Goal: Task Accomplishment & Management: Contribute content

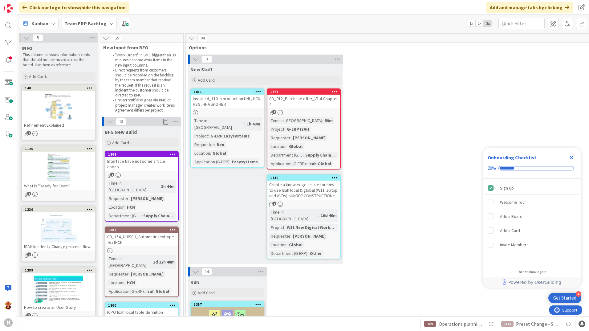
click at [572, 157] on icon "Close Checklist" at bounding box center [570, 157] width 7 height 7
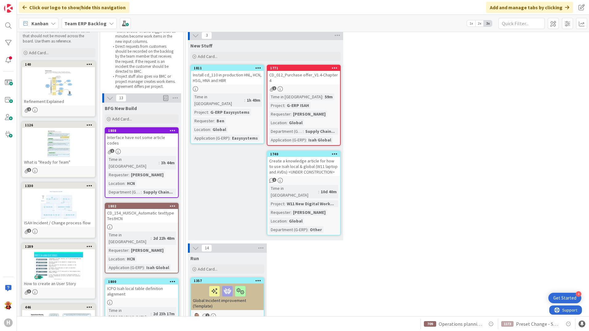
scroll to position [123, 0]
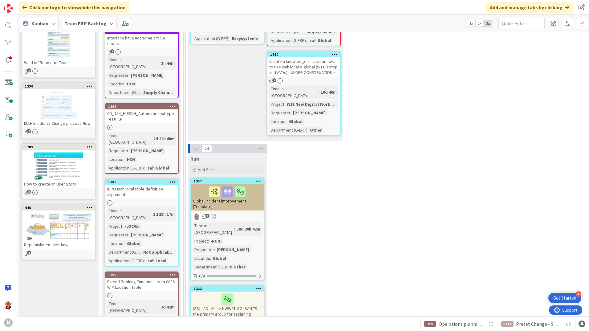
click at [148, 109] on div "CD_154_HUISCH_Automatic texttype TestHCN" at bounding box center [141, 116] width 73 height 14
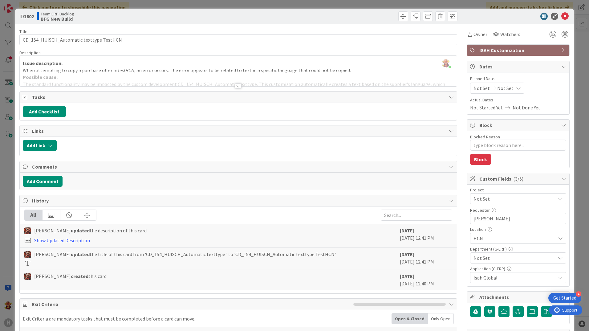
click at [235, 86] on div at bounding box center [238, 85] width 7 height 5
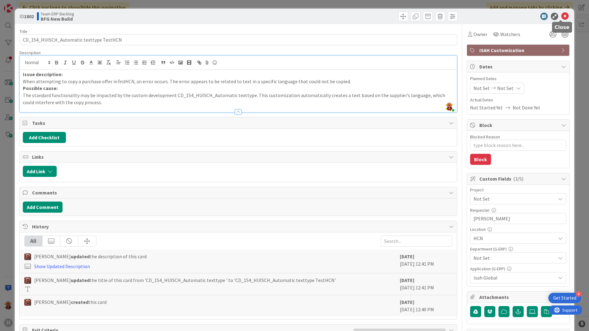
click at [563, 18] on icon at bounding box center [564, 16] width 7 height 7
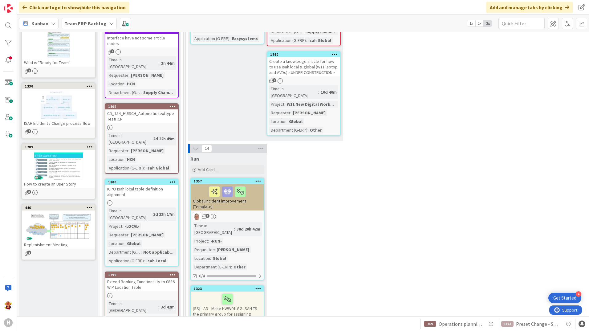
click at [171, 185] on div "ICPO Isah local table definition alignment" at bounding box center [141, 192] width 73 height 14
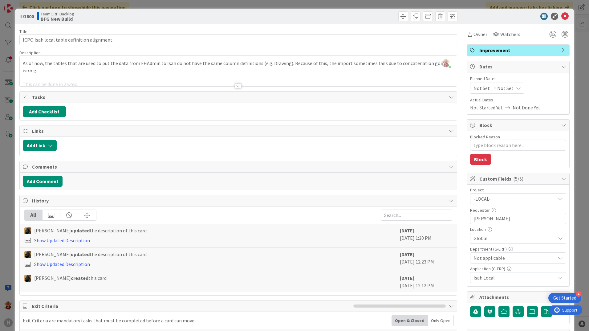
click at [236, 88] on div at bounding box center [238, 85] width 7 height 5
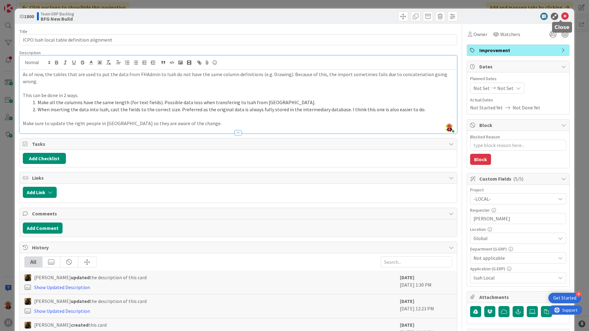
click at [563, 13] on icon at bounding box center [564, 16] width 7 height 7
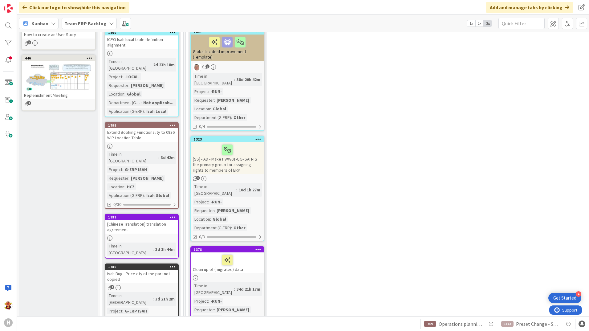
scroll to position [277, 0]
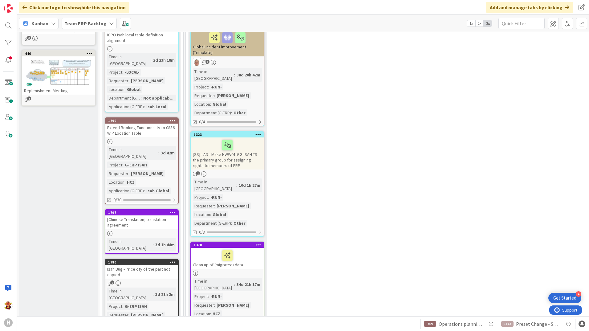
click at [155, 215] on div "[Chinese Translation] translation agreement" at bounding box center [141, 222] width 73 height 14
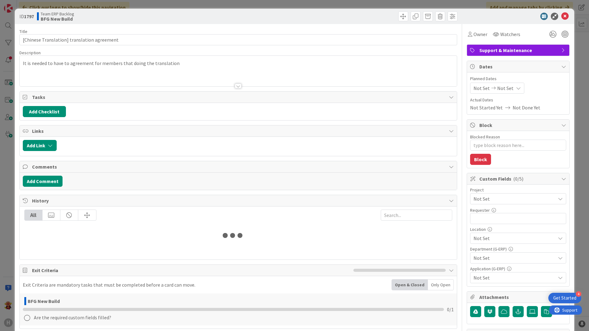
type textarea "x"
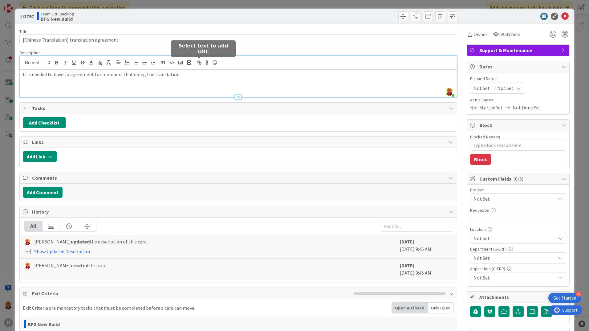
click at [202, 61] on div "Lareina Cheng just joined It is needed to have to agreement for members that do…" at bounding box center [238, 77] width 437 height 42
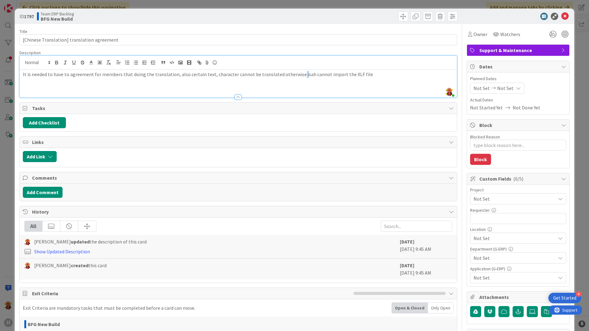
click at [295, 74] on p "It is needed to have to agreement for members that doing the translation, also …" at bounding box center [238, 74] width 431 height 7
click at [375, 77] on p "It is needed to have to agreement for members that doing the translation, also …" at bounding box center [238, 74] width 431 height 7
click at [561, 16] on icon at bounding box center [564, 16] width 7 height 7
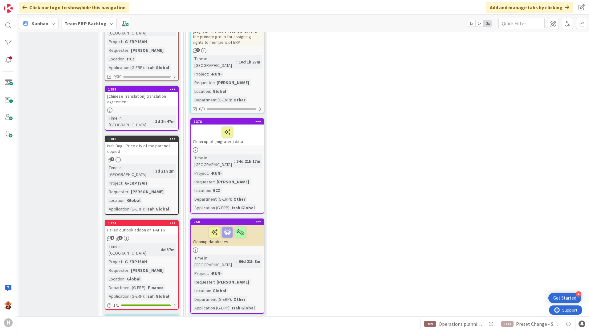
click at [160, 142] on div "Isah Bug - Price qty of the part not copied" at bounding box center [141, 149] width 73 height 14
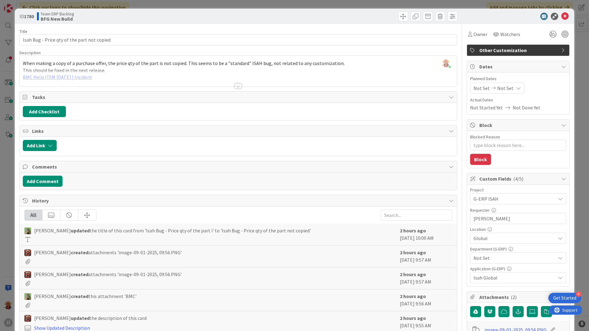
click at [237, 87] on div at bounding box center [238, 85] width 7 height 5
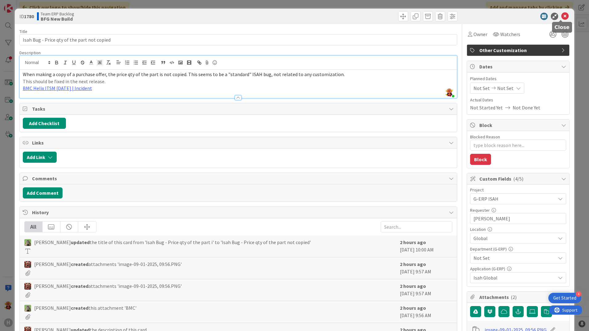
click at [561, 15] on icon at bounding box center [564, 16] width 7 height 7
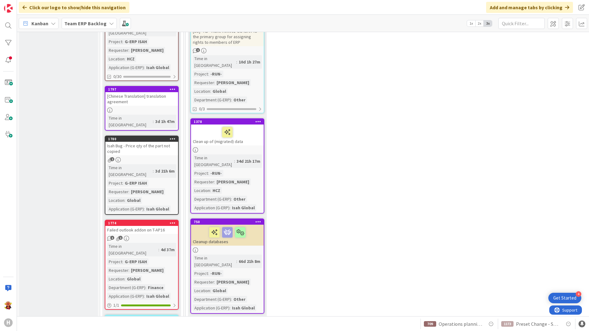
click at [175, 243] on div "Time in Column : 4d 37m Project : G-ERP ISAH Requester : Hanno de Wilde Locatio…" at bounding box center [141, 271] width 69 height 57
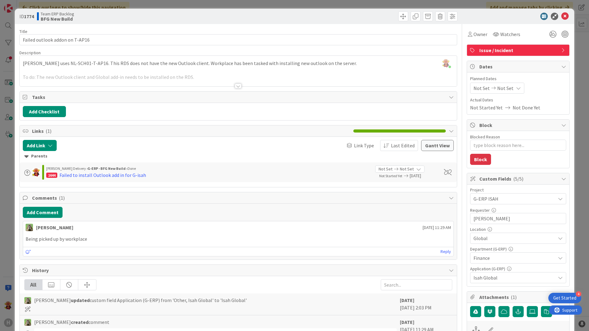
click at [235, 85] on div at bounding box center [238, 85] width 7 height 5
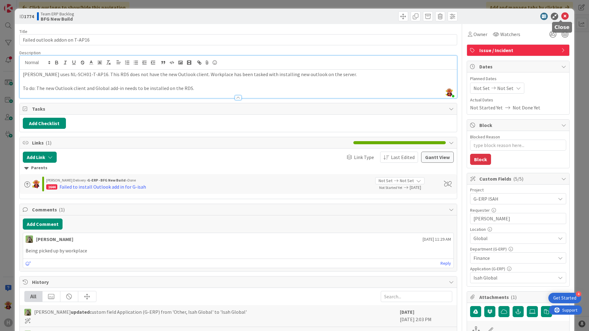
click at [561, 16] on icon at bounding box center [564, 16] width 7 height 7
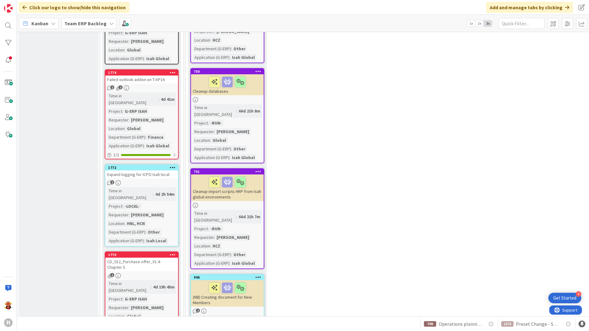
scroll to position [554, 0]
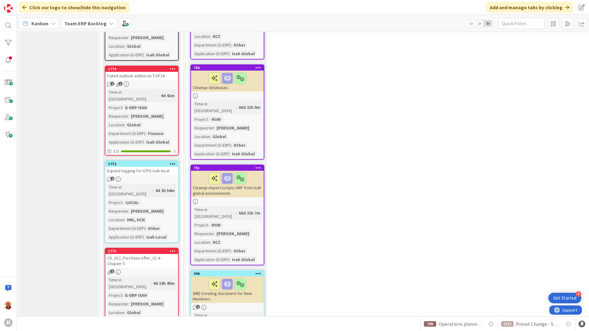
click at [164, 248] on link "1770 CD_012_Purchase offer_V1.4- Chapter 5 1 Time in Column : 4d 19h 45m Projec…" at bounding box center [142, 292] width 74 height 88
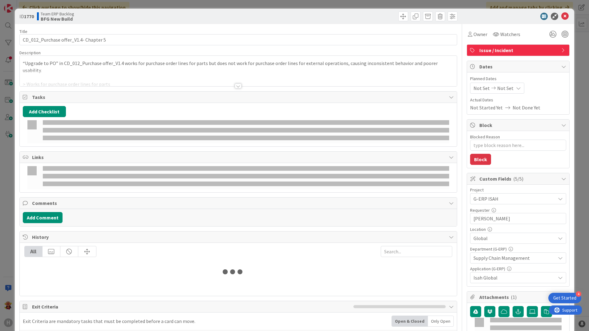
type textarea "x"
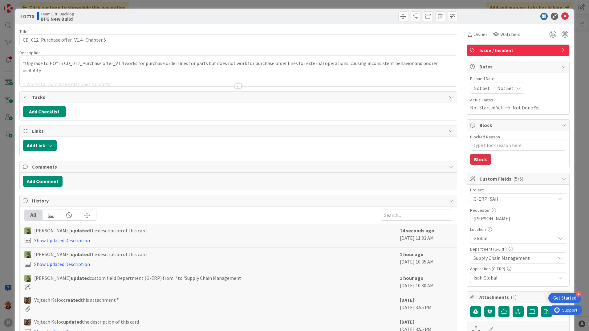
scroll to position [148, 0]
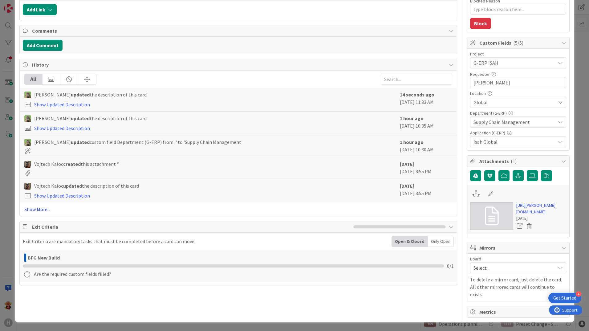
click at [45, 205] on link "Show More..." at bounding box center [238, 208] width 428 height 7
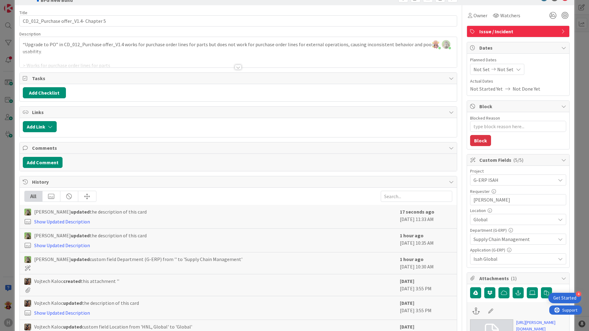
scroll to position [0, 0]
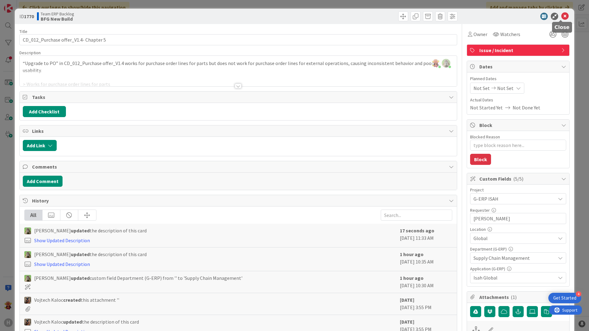
click at [563, 16] on icon at bounding box center [564, 16] width 7 height 7
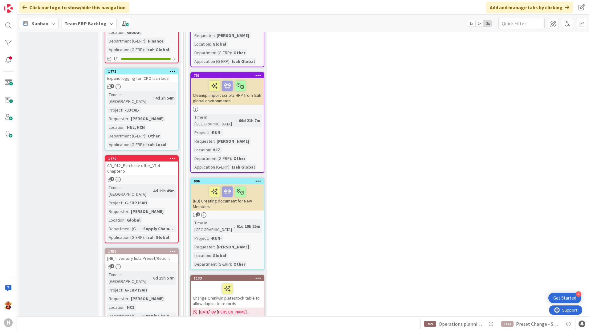
drag, startPoint x: 135, startPoint y: 275, endPoint x: 219, endPoint y: 275, distance: 84.1
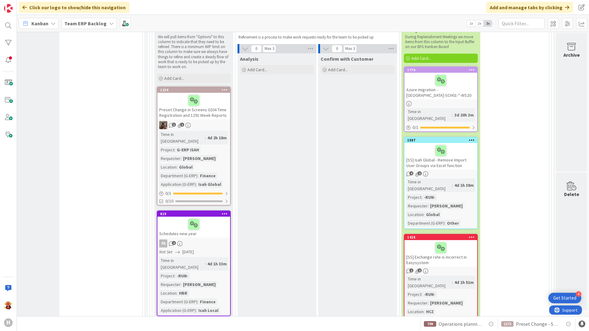
scroll to position [2309, 537]
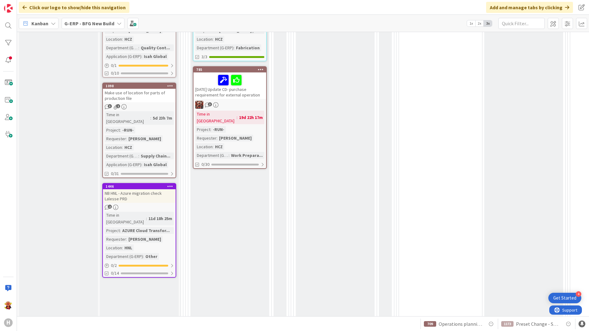
scroll to position [433, 0]
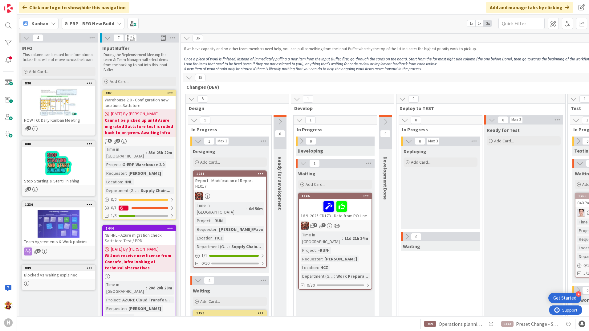
click at [78, 27] on div "G-ERP - BFG New Build" at bounding box center [93, 23] width 63 height 11
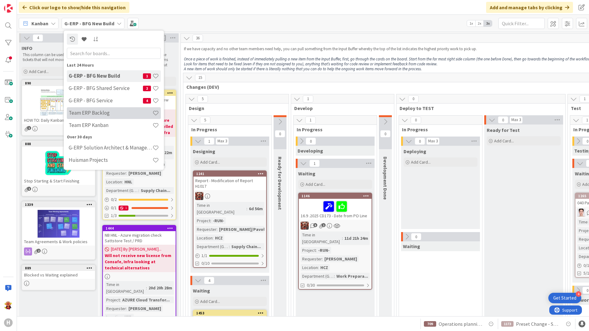
click at [103, 113] on h4 "Team ERP Backlog" at bounding box center [111, 113] width 84 height 6
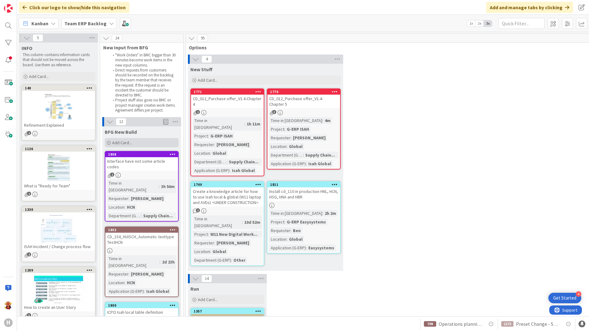
click at [142, 141] on div "Add Card..." at bounding box center [142, 142] width 74 height 9
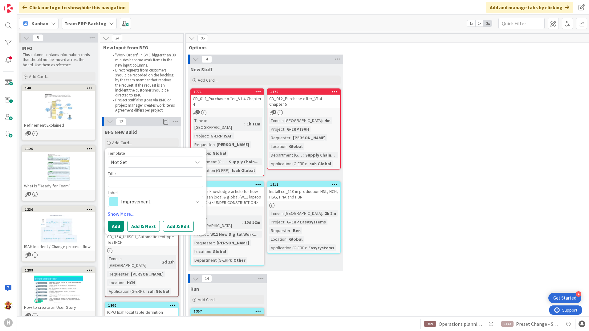
type textarea "x"
type textarea "W"
type textarea "x"
type textarea "WI"
type textarea "x"
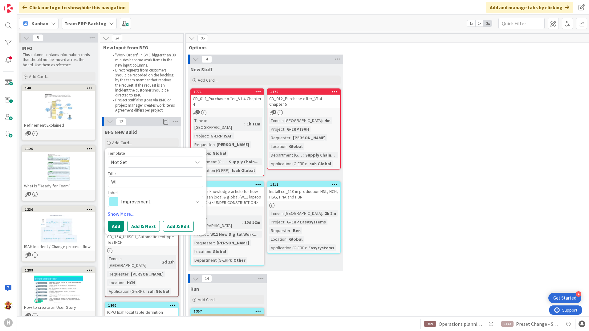
type textarea "WI"
type textarea "x"
type textarea "WI f"
type textarea "x"
type textarea "WI fo"
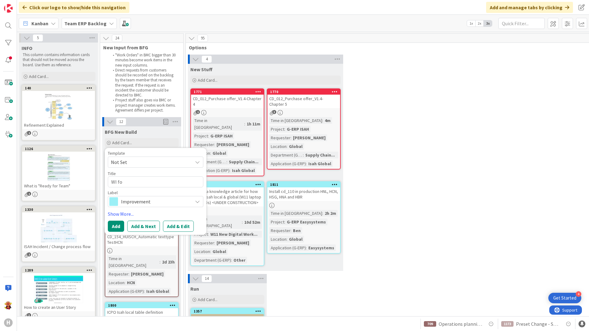
type textarea "x"
type textarea "WI for"
type textarea "x"
type textarea "WI for"
type textarea "x"
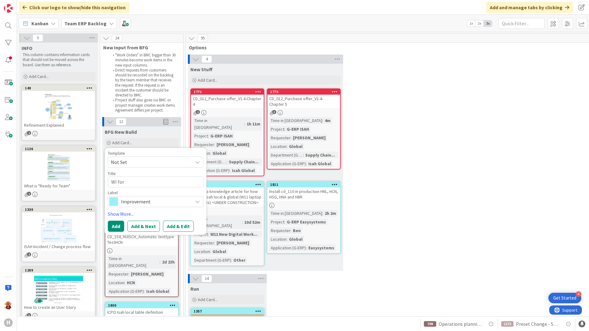
type textarea "WI for o"
type textarea "x"
type textarea "WI for on"
type textarea "x"
type textarea "WI for onb"
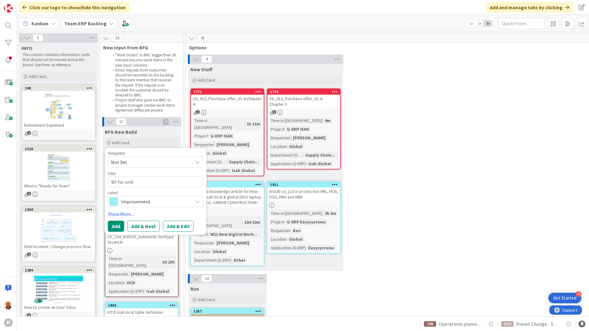
type textarea "x"
type textarea "WI for onbo"
type textarea "x"
type textarea "WI for onbor"
type textarea "x"
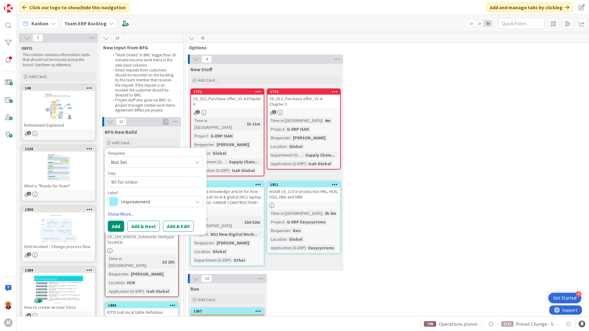
type textarea "WI for onbora"
type textarea "x"
type textarea "WI for onborad"
type textarea "x"
type textarea "WI for onboradi"
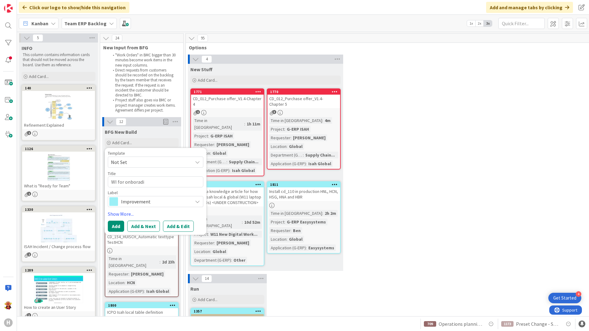
type textarea "x"
type textarea "WI for onboradin"
type textarea "x"
type textarea "WI for onborading"
type textarea "x"
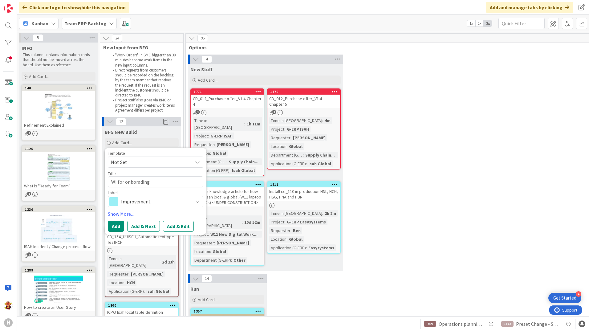
type textarea "WI for onborading"
type textarea "x"
type textarea "WI for onborading o"
type textarea "x"
type textarea "WI for onborading"
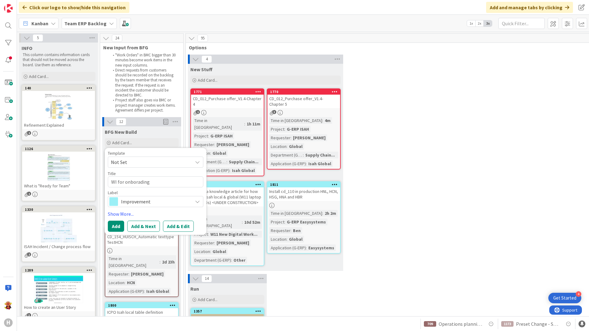
type textarea "x"
type textarea "WI for onborading"
type textarea "x"
type textarea "WI for onboradin"
type textarea "x"
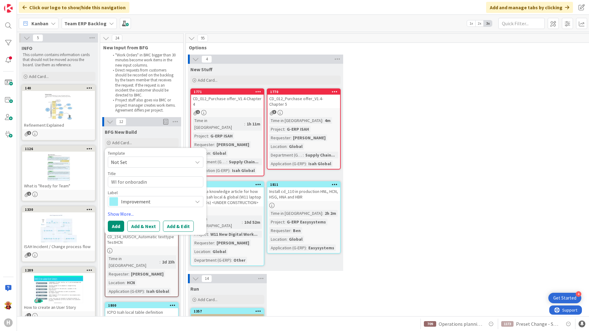
type textarea "WI for onboradi"
type textarea "x"
type textarea "WI for onborad"
type textarea "x"
type textarea "WI for onbora"
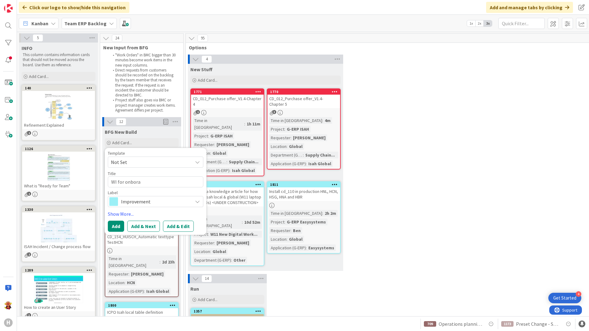
type textarea "x"
type textarea "WI for onbor"
type textarea "x"
type textarea "WI for onbo"
type textarea "x"
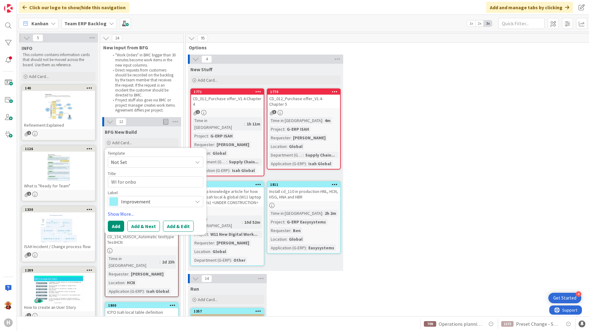
type textarea "WI for onboa"
type textarea "x"
type textarea "WI for onboar"
type textarea "x"
type textarea "WI for onboard"
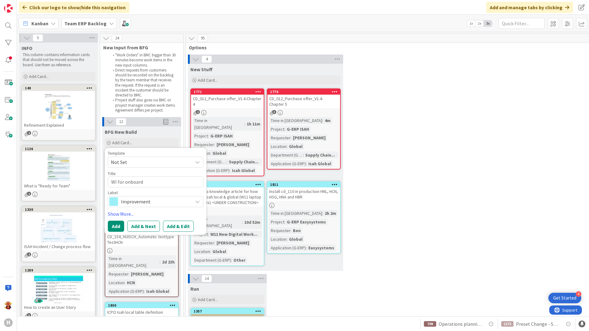
type textarea "x"
type textarea "WI for onboardi"
type textarea "x"
type textarea "WI for onboardin"
type textarea "x"
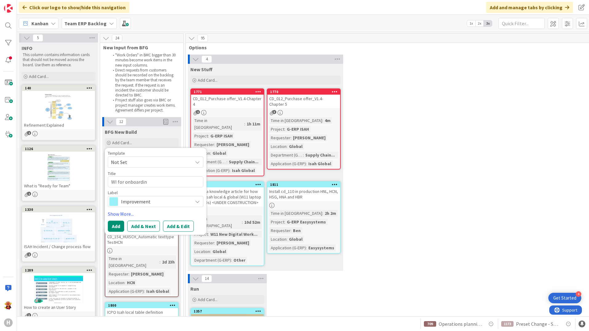
type textarea "WI for onboarding"
type textarea "x"
type textarea "WI for onboarding"
type textarea "x"
type textarea "WI for onboarding"
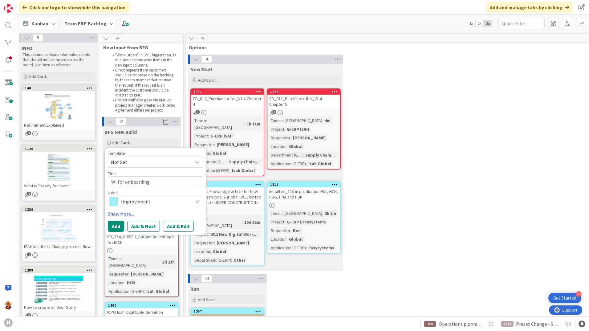
type textarea "x"
type textarea "WI for onboarding/"
type textarea "x"
type textarea "WI for onboarding/o"
type textarea "x"
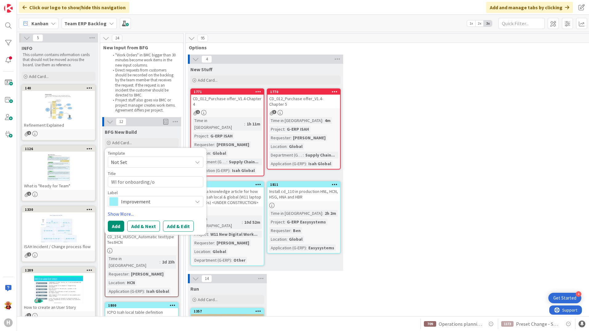
type textarea "WI for onboarding/of"
type textarea "x"
type textarea "WI for onboarding/off"
type textarea "x"
type textarea "WI for onboarding/offb"
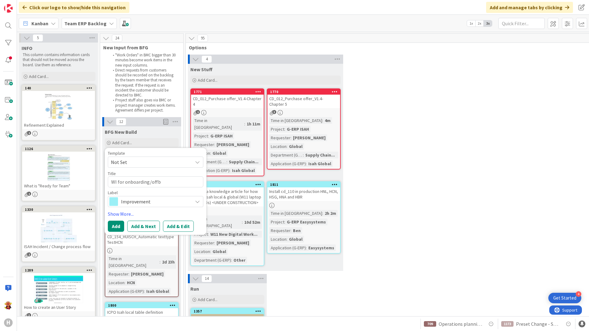
type textarea "x"
type textarea "WI for onboarding/offbo"
type textarea "x"
type textarea "WI for onboarding/offboa"
type textarea "x"
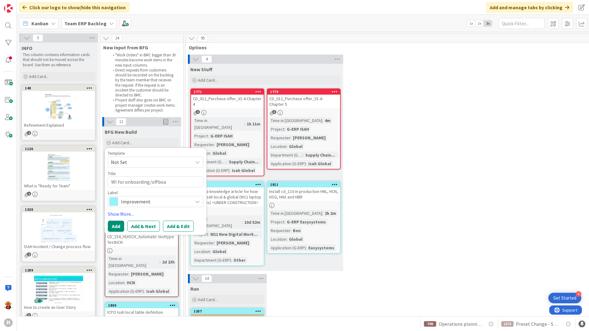
type textarea "WI for onboarding/offboar"
type textarea "x"
type textarea "WI for onboarding/offboard"
type textarea "x"
type textarea "WI for onboarding/offboardi"
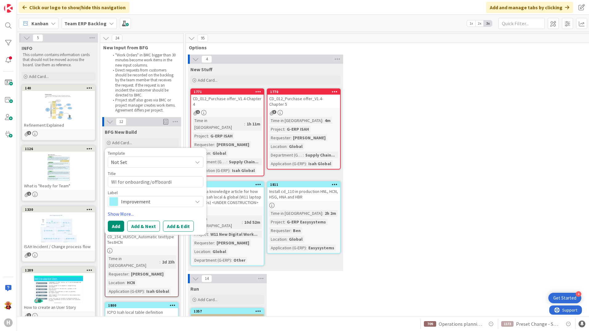
type textarea "x"
type textarea "WI for onboarding/offboarding"
type textarea "x"
type textarea "WI for onboarding/offboarding"
type textarea "x"
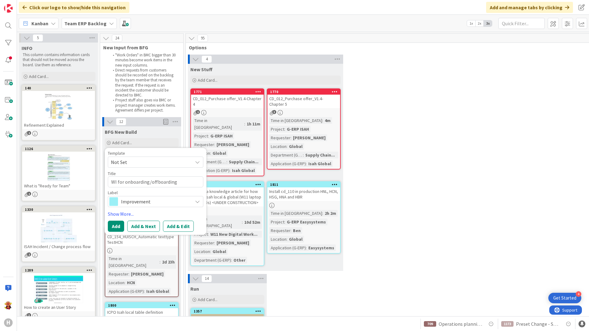
type textarea "WI for onboarding/offboarding"
type textarea "x"
type textarea "WI for onboarding/offboarding"
type textarea "x"
type textarea "WI for onboarding/offboarding f"
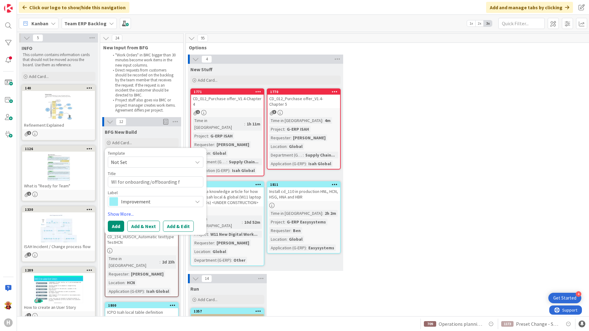
type textarea "x"
type textarea "WI for onboarding/offboarding fo"
type textarea "x"
type textarea "WI for onboarding/offboarding for"
type textarea "x"
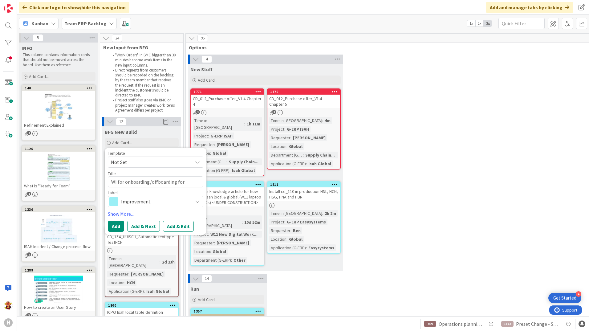
type textarea "WI for onboarding/offboarding for"
type textarea "x"
type textarea "WI for onboarding/offboarding for W"
type textarea "x"
type textarea "WI for onboarding/offboarding for Wh"
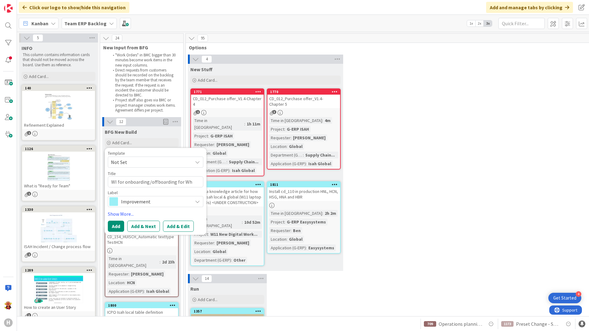
type textarea "x"
type textarea "WI for onboarding/offboarding for Whi"
type textarea "x"
type textarea "WI for onboarding/offboarding for Whit"
type textarea "x"
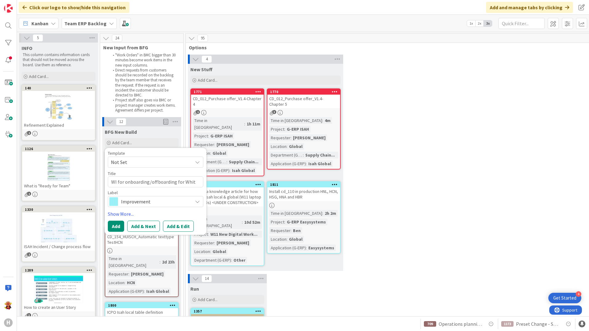
type textarea "WI for onboarding/offboarding for White"
type textarea "x"
type textarea "WI for onboarding/offboarding for Whitev"
type textarea "x"
type textarea "WI for onboarding/offboarding for Whitevi"
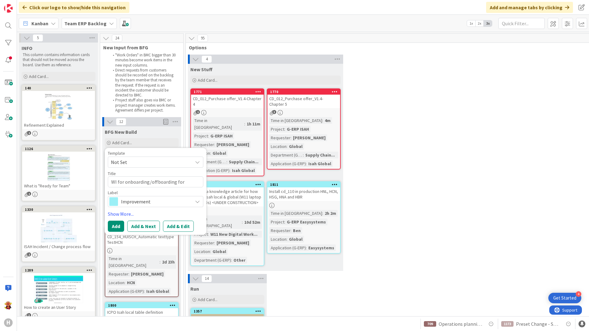
type textarea "x"
type textarea "WI for onboarding/offboarding for Whitevis"
type textarea "x"
type textarea "WI for onboarding/offboarding for Whitevisi"
type textarea "x"
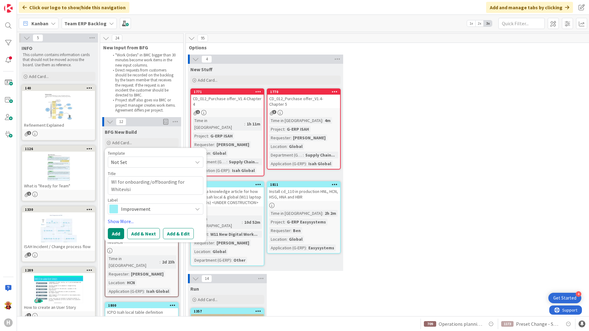
type textarea "WI for onboarding/offboarding for Whitevisio"
type textarea "x"
type textarea "WI for onboarding/offboarding for Whitevision"
type textarea "x"
type textarea "WI for onboarding/offboarding for Whitevision"
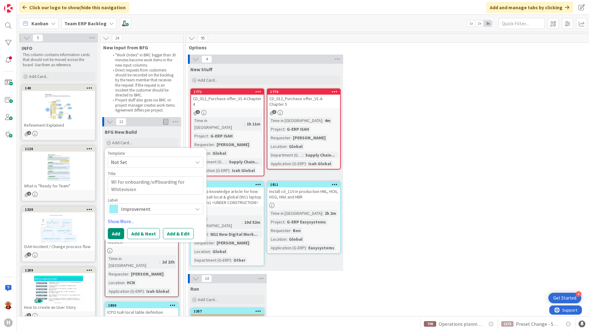
type textarea "x"
type textarea "WI for onboarding/offboarding for Whitevision"
type textarea "x"
type textarea "WI for onboarding/offboarding for Whitevision/"
type textarea "x"
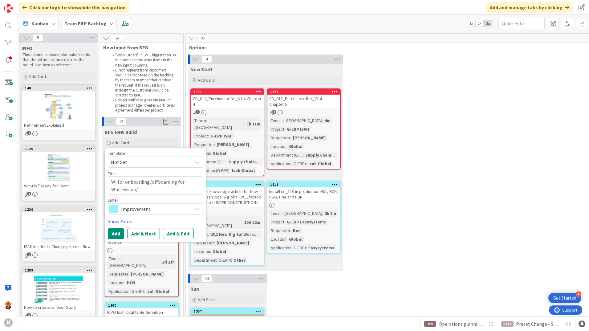
type textarea "WI for onboarding/offboarding for Whitevision/a"
type textarea "x"
type textarea "WI for onboarding/offboarding for Whitevision/ac"
type textarea "x"
type textarea "WI for onboarding/offboarding for Whitevision/acc"
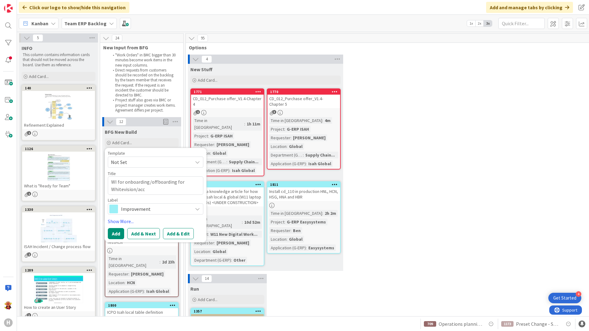
type textarea "x"
type textarea "WI for onboarding/offboarding for Whitevision/acco"
type textarea "x"
type textarea "WI for onboarding/offboarding for Whitevision/accou"
type textarea "x"
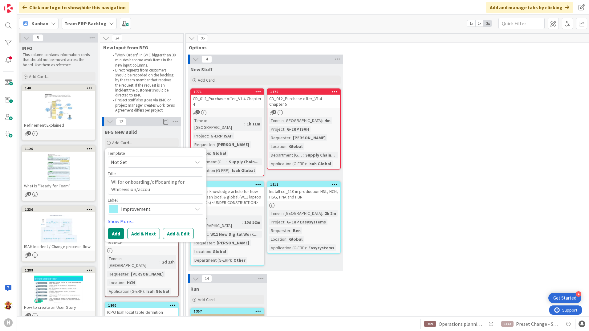
type textarea "WI for onboarding/offboarding for Whitevision/accoun"
type textarea "x"
type textarea "WI for onboarding/offboarding for Whitevision/account"
type textarea "x"
type textarea "WI for onboarding/offboarding for Whitevision/accountv"
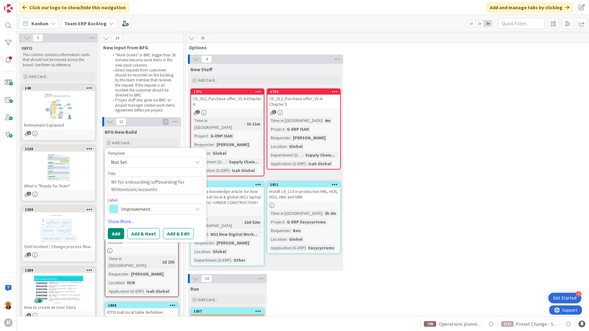
type textarea "x"
type textarea "WI for onboarding/offboarding for Whitevision/accountvi"
type textarea "x"
type textarea "WI for onboarding/offboarding for Whitevision/accountvie"
type textarea "x"
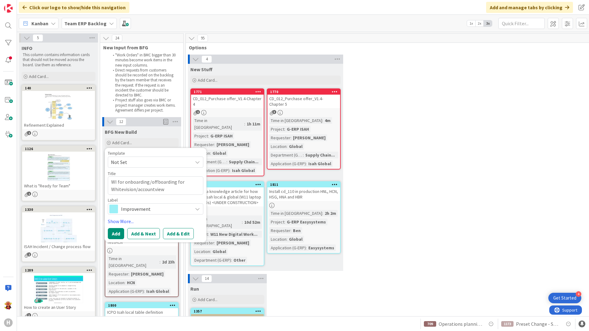
type textarea "WI for onboarding/offboarding for Whitevision/accountview"
type textarea "x"
type textarea "WI for onboarding/offboarding for Whitevision/accountview"
type textarea "x"
type textarea "WI for onboarding/offboarding for Whitevision/accountview/"
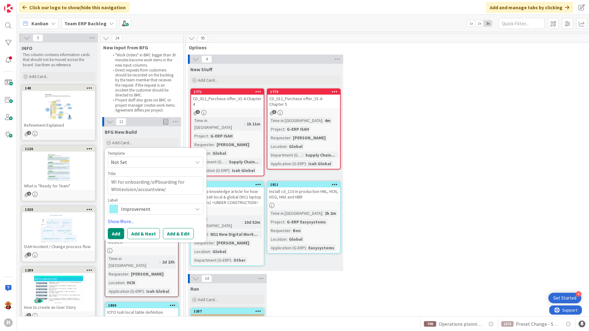
type textarea "x"
type textarea "WI for onboarding/offboarding for Whitevision/accountview/F"
type textarea "x"
type textarea "WI for onboarding/offboarding for Whitevision/accountview/FM"
type textarea "x"
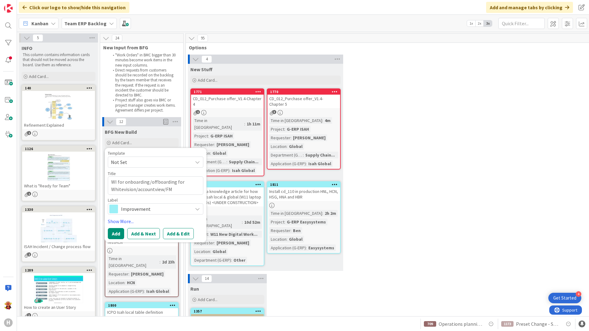
type textarea "WI for onboarding/offboarding for Whitevision/accountview/FMS"
type textarea "x"
type textarea "WI for onboarding/offboarding for Whitevision/accountview/FMS."
type textarea "x"
type textarea "WI for onboarding/offboarding for Whitevision/accountview/FMS"
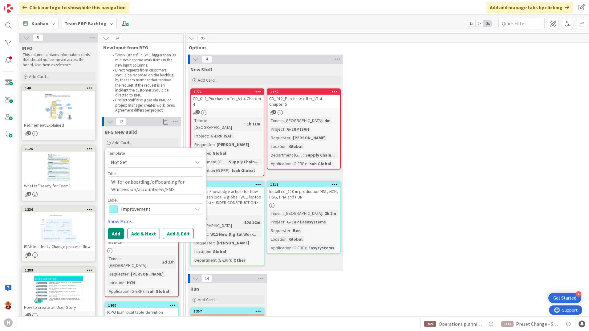
type textarea "x"
type textarea "WI for onboarding/offboarding for Whitevision/accountview/FMS/"
type textarea "x"
type textarea "WI for onboarding/offboarding for Whitevision/accountview/FMS/S"
type textarea "x"
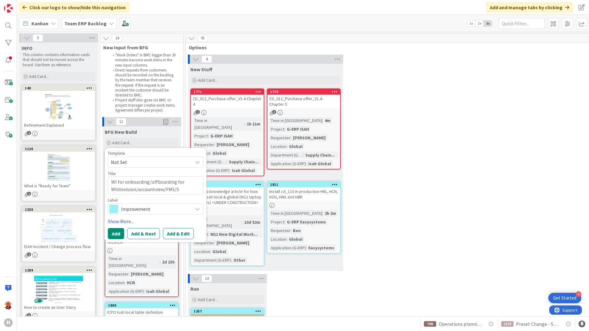
type textarea "WI for onboarding/offboarding for Whitevision/accountview/FMS/Ss"
type textarea "x"
type textarea "WI for onboarding/offboarding for Whitevision/accountview/FMS/Ssa"
type textarea "x"
type textarea "WI for onboarding/offboarding for Whitevision/accountview/FMS/Ssar"
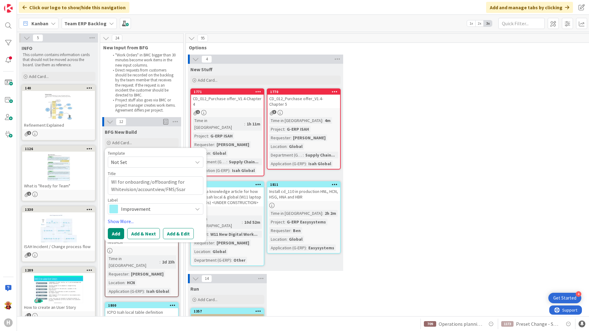
type textarea "x"
type textarea "WI for onboarding/offboarding for Whitevision/accountview/FMS/Ssarr"
type textarea "x"
type textarea "WI for onboarding/offboarding for Whitevision/accountview/FMS/Ssar"
type textarea "x"
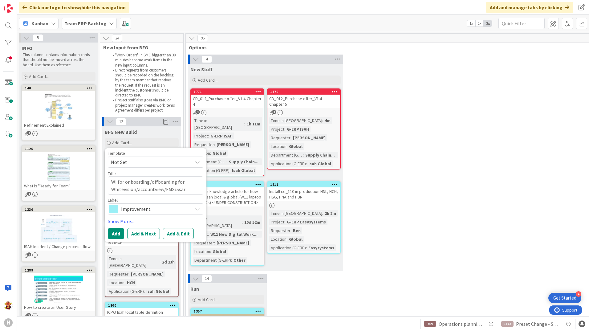
type textarea "WI for onboarding/offboarding for Whitevision/accountview/FMS/Ssa"
type textarea "x"
type textarea "WI for onboarding/offboarding for Whitevision/accountview/FMS/Ssat"
type textarea "x"
type textarea "WI for onboarding/offboarding for Whitevision/accountview/FMS/Ssatt"
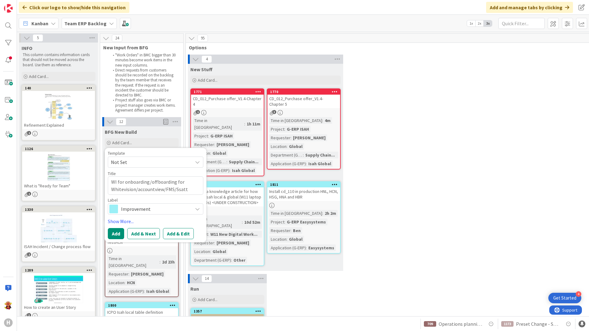
type textarea "x"
type textarea "WI for onboarding/offboarding for Whitevision/accountview/FMS/Ssatts"
type textarea "x"
type textarea "WI for onboarding/offboarding for Whitevision/accountview/FMS/Ssattst"
type textarea "x"
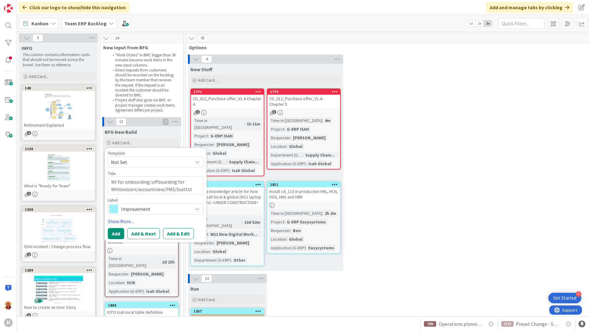
type textarea "WI for onboarding/offboarding for Whitevision/accountview/FMS/Ssattsto"
type textarea "x"
type textarea "WI for onboarding/offboarding for Whitevision/accountview/FMS/Ssattstor"
type textarea "x"
type textarea "WI for onboarding/offboarding for Whitevision/accountview/FMS/Ssattstore"
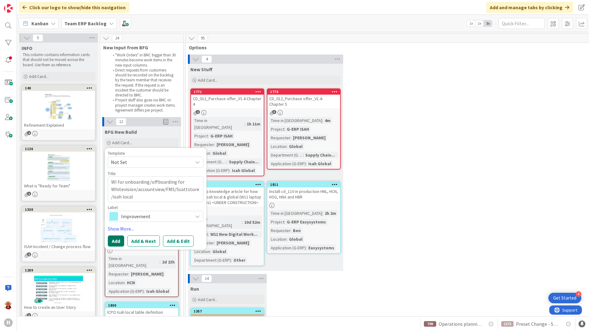
click at [115, 241] on button "Add" at bounding box center [116, 240] width 16 height 11
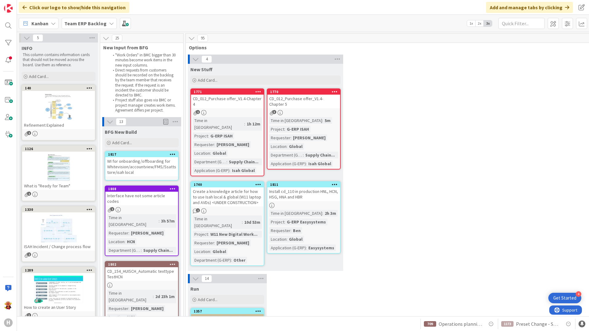
click at [172, 169] on div "WI for onboarding/offboarding for Whitevision/accountview/FMS/Ssattstore/isah l…" at bounding box center [141, 166] width 73 height 19
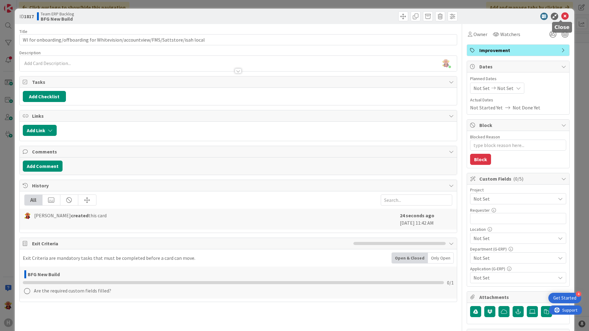
click at [561, 15] on icon at bounding box center [564, 16] width 7 height 7
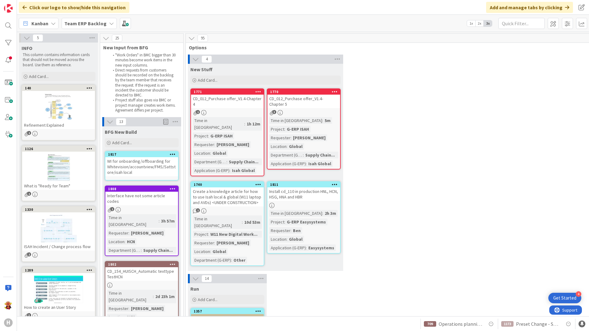
click at [121, 169] on div "WI for onboarding/offboarding for Whitevision/accountview/FMS/Sattstore/isah lo…" at bounding box center [141, 166] width 73 height 19
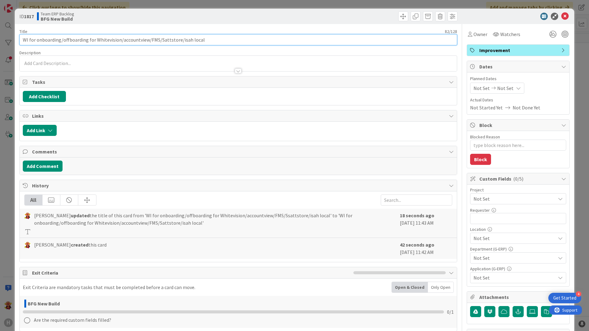
click at [24, 41] on input "WI for onboarding/offboarding for Whitevision/accountview/FMS/Sattstore/isah lo…" at bounding box center [237, 39] width 437 height 11
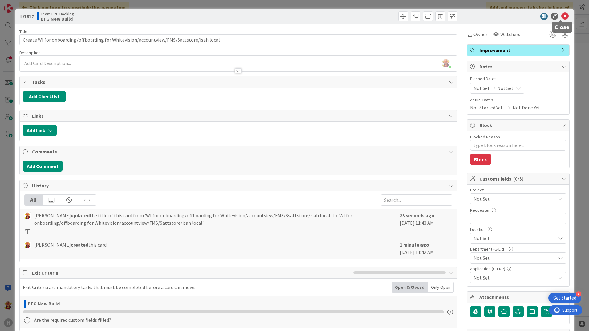
click at [561, 17] on icon at bounding box center [564, 16] width 7 height 7
